Goal: Check status: Check status

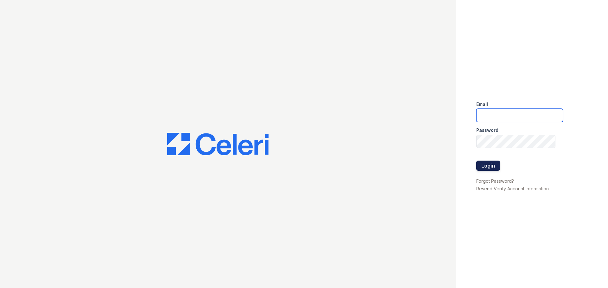
type input "[EMAIL_ADDRESS][DOMAIN_NAME]"
click at [491, 165] on button "Login" at bounding box center [488, 166] width 24 height 10
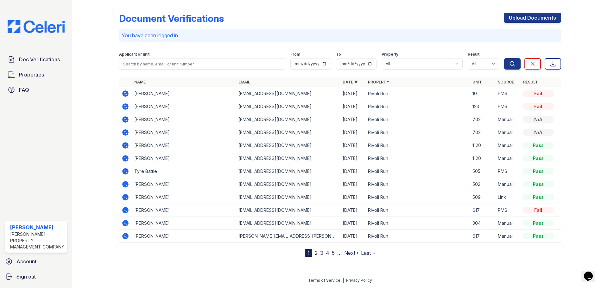
click at [126, 92] on icon at bounding box center [125, 94] width 6 height 6
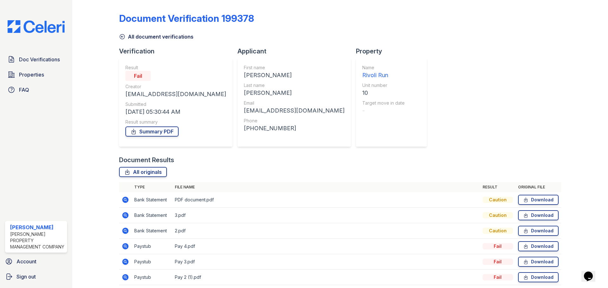
drag, startPoint x: 122, startPoint y: 34, endPoint x: 303, endPoint y: 182, distance: 233.1
click at [122, 34] on icon at bounding box center [122, 36] width 5 height 5
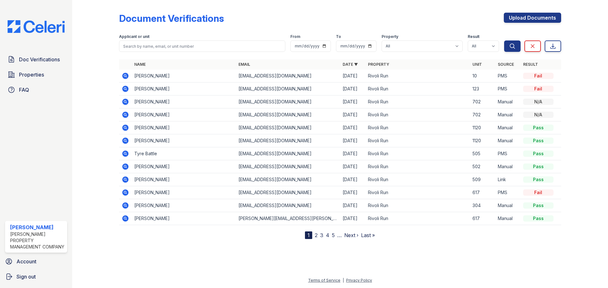
click at [125, 88] on icon at bounding box center [126, 89] width 8 height 8
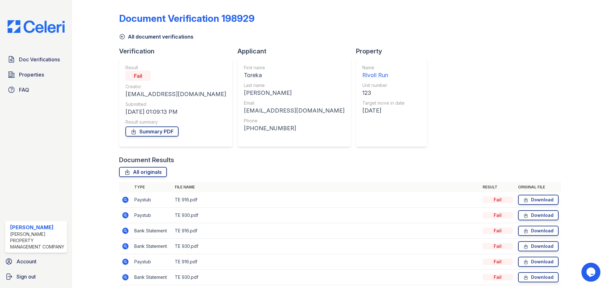
click at [126, 199] on icon at bounding box center [126, 200] width 8 height 8
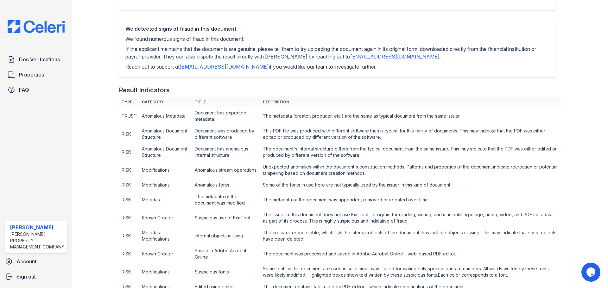
scroll to position [127, 0]
